Goal: Task Accomplishment & Management: Use online tool/utility

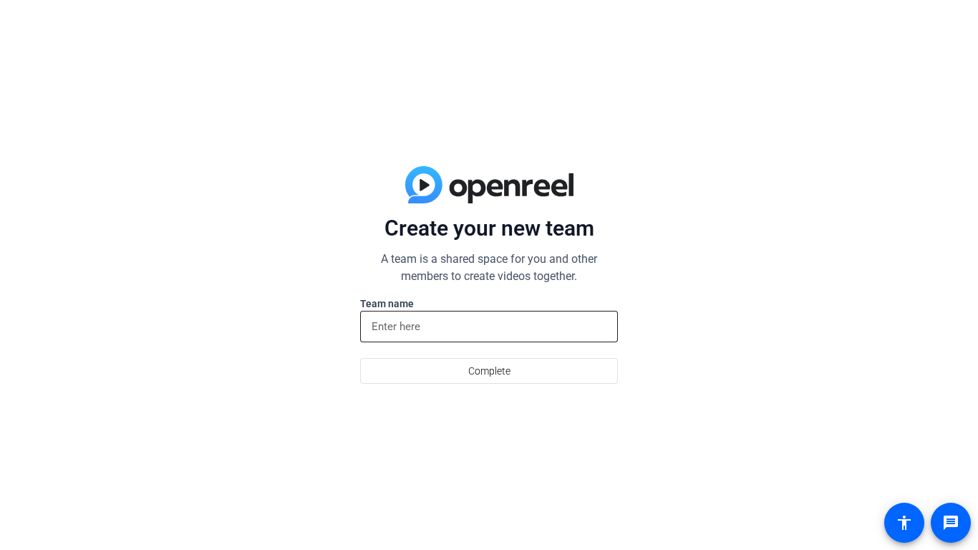
click at [483, 328] on input at bounding box center [489, 326] width 235 height 17
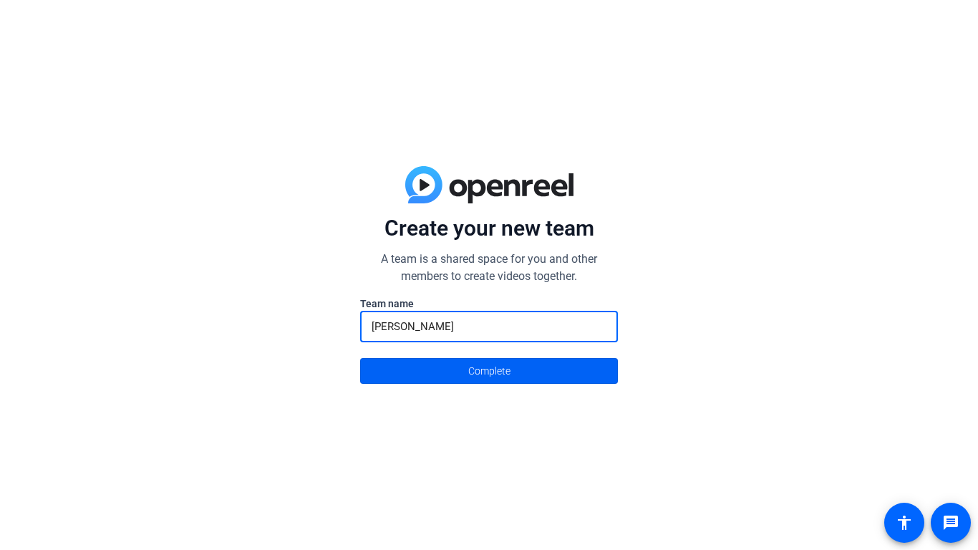
type input "[PERSON_NAME]"
click at [506, 360] on span "Complete" at bounding box center [489, 370] width 42 height 27
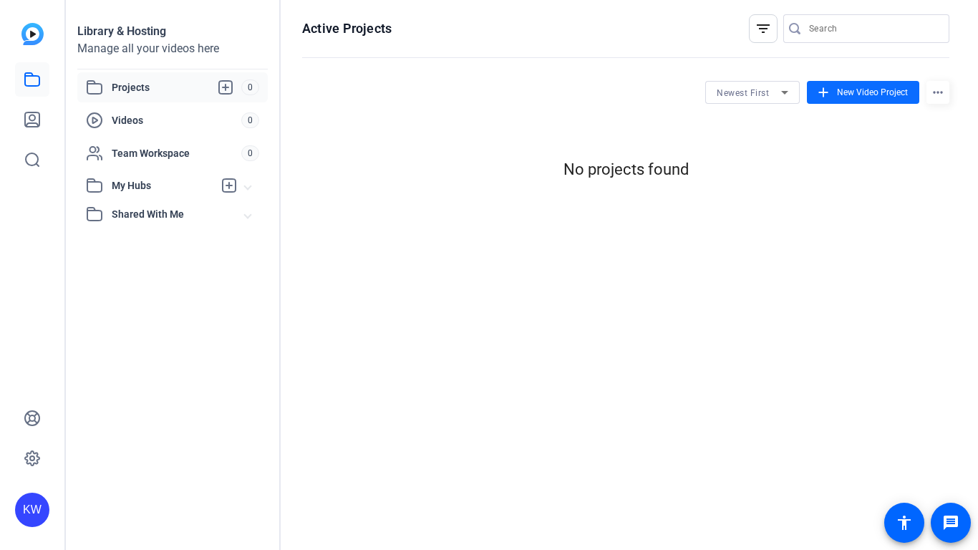
click at [849, 80] on span at bounding box center [863, 92] width 112 height 34
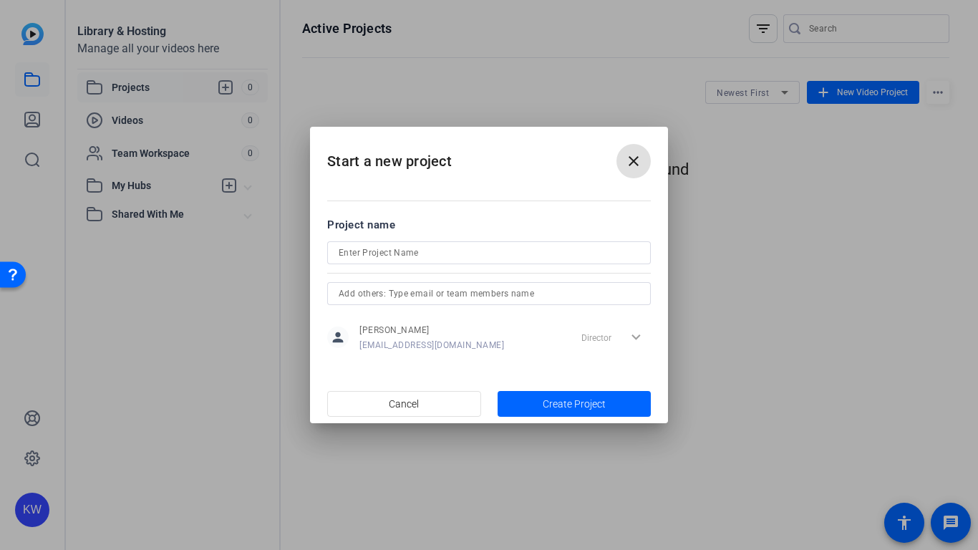
click at [518, 253] on input at bounding box center [489, 252] width 301 height 17
type input "English project"
click at [575, 398] on span "Create Project" at bounding box center [574, 404] width 63 height 15
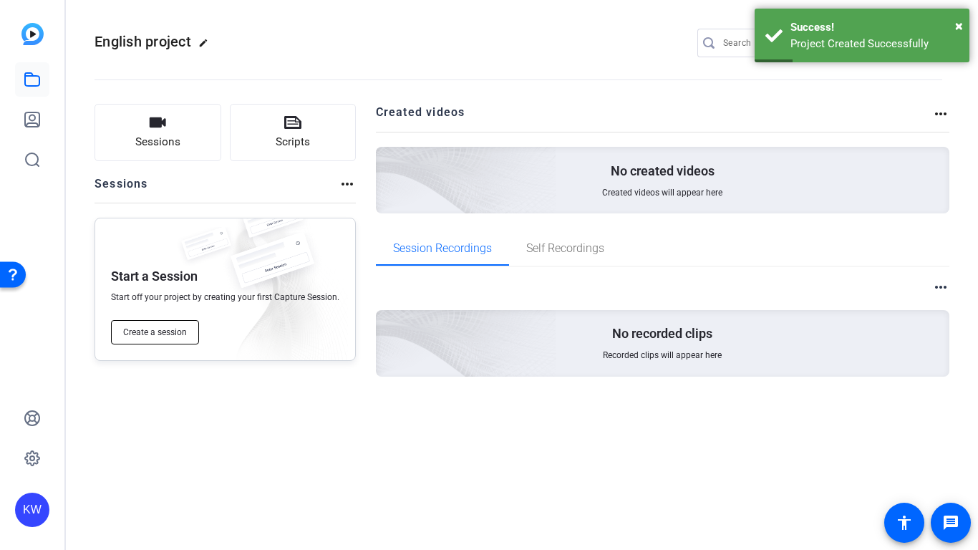
click at [152, 322] on button "Create a session" at bounding box center [155, 332] width 88 height 24
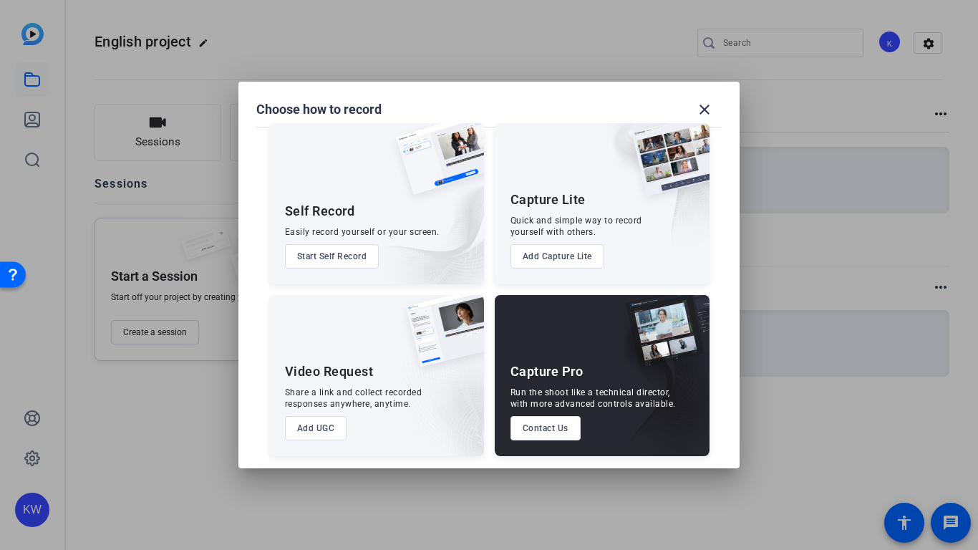
scroll to position [18, 0]
